Goal: Obtain resource: Obtain resource

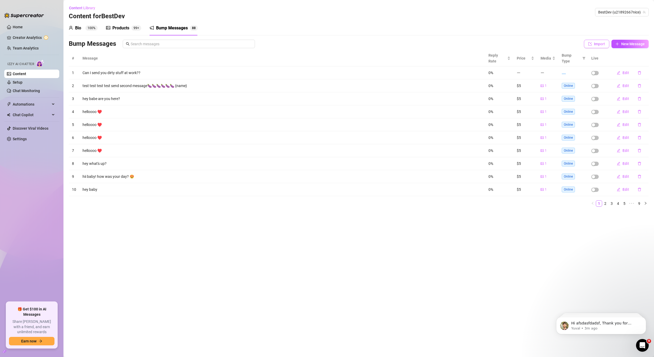
click at [598, 45] on span "Import" at bounding box center [599, 44] width 11 height 4
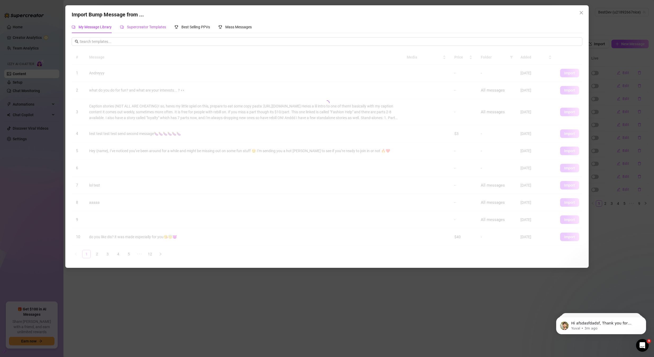
click at [145, 30] on div "Supercreator Templates" at bounding box center [143, 27] width 46 height 6
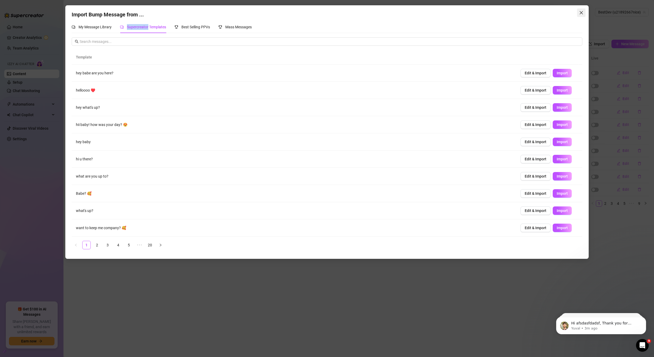
click at [580, 9] on button "Close" at bounding box center [581, 12] width 8 height 8
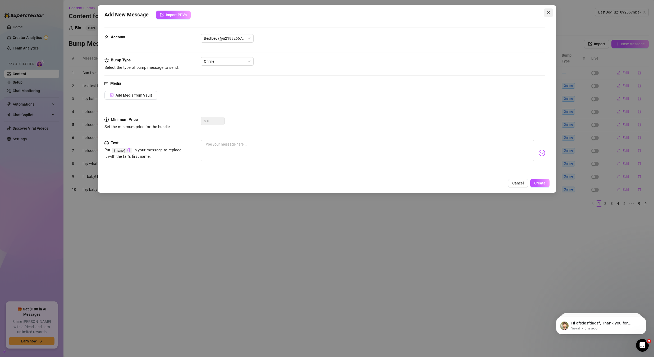
click at [548, 10] on button "Close" at bounding box center [548, 12] width 8 height 8
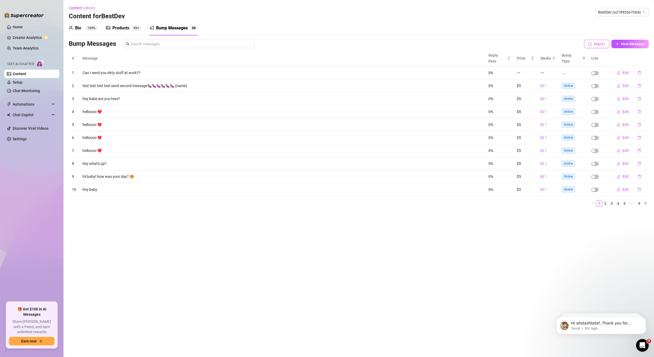
click at [599, 46] on button "Import" at bounding box center [596, 44] width 25 height 8
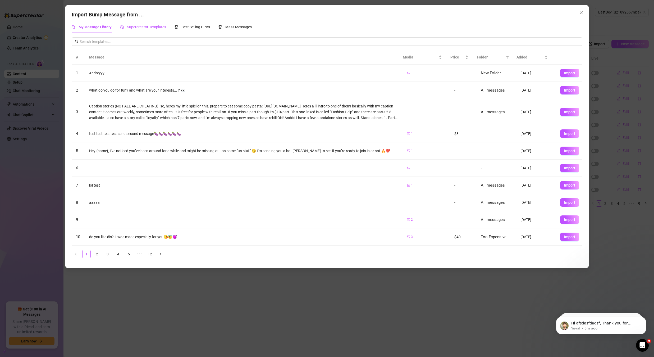
click at [153, 27] on span "Supercreator Templates" at bounding box center [146, 27] width 39 height 4
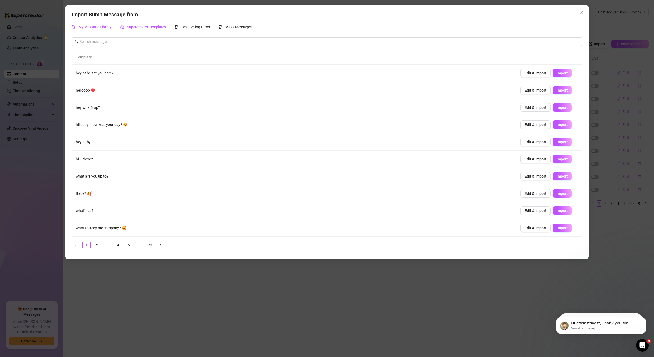
click at [98, 24] on div "My Message Library" at bounding box center [92, 27] width 40 height 6
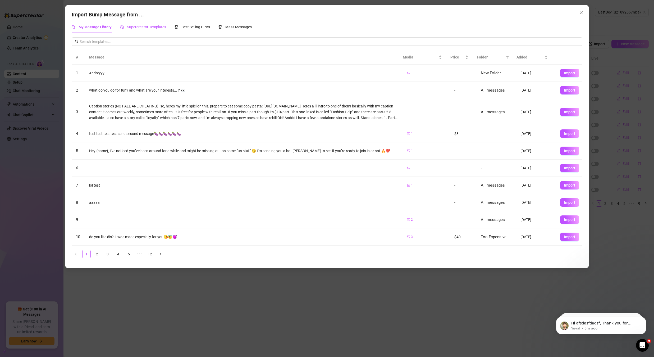
click at [134, 26] on span "Supercreator Templates" at bounding box center [146, 27] width 39 height 4
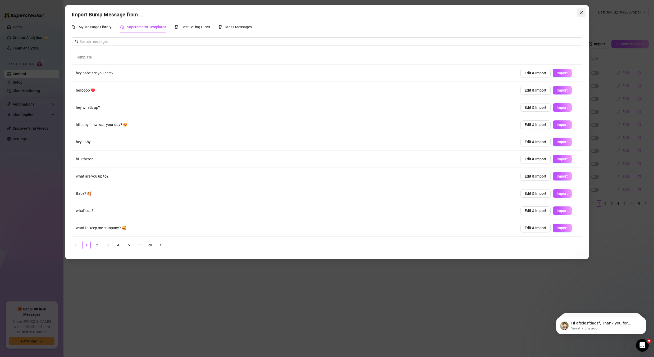
click at [583, 10] on button "Close" at bounding box center [581, 12] width 8 height 8
